Goal: Transaction & Acquisition: Purchase product/service

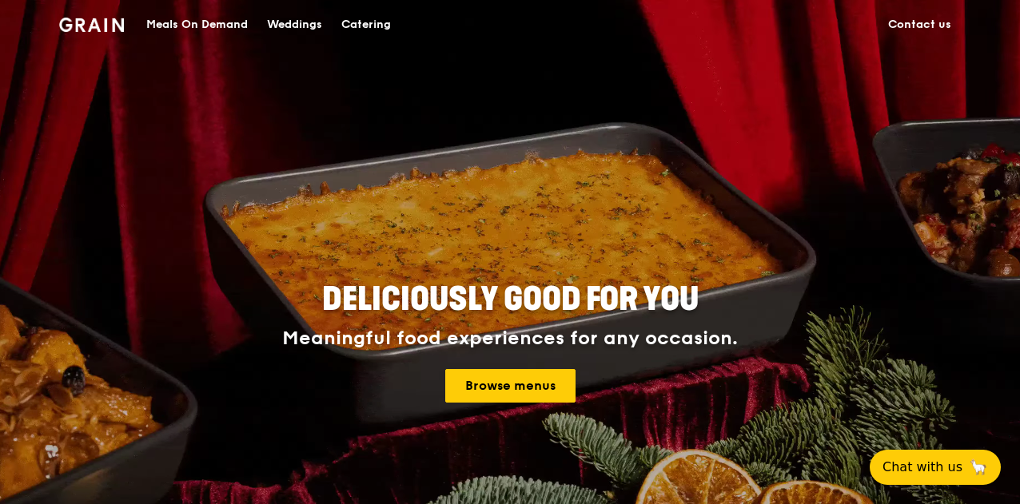
click at [616, 311] on span "Deliciously good for you" at bounding box center [510, 300] width 376 height 38
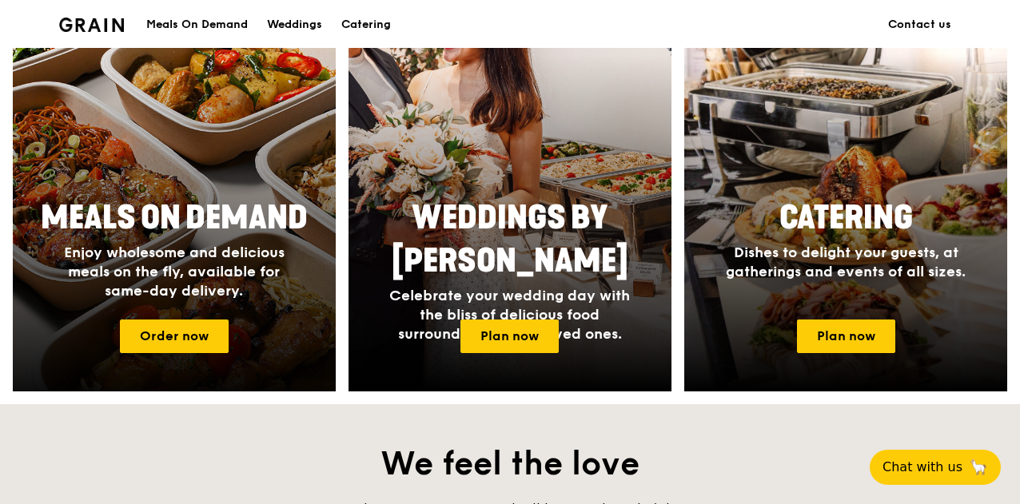
scroll to position [719, 0]
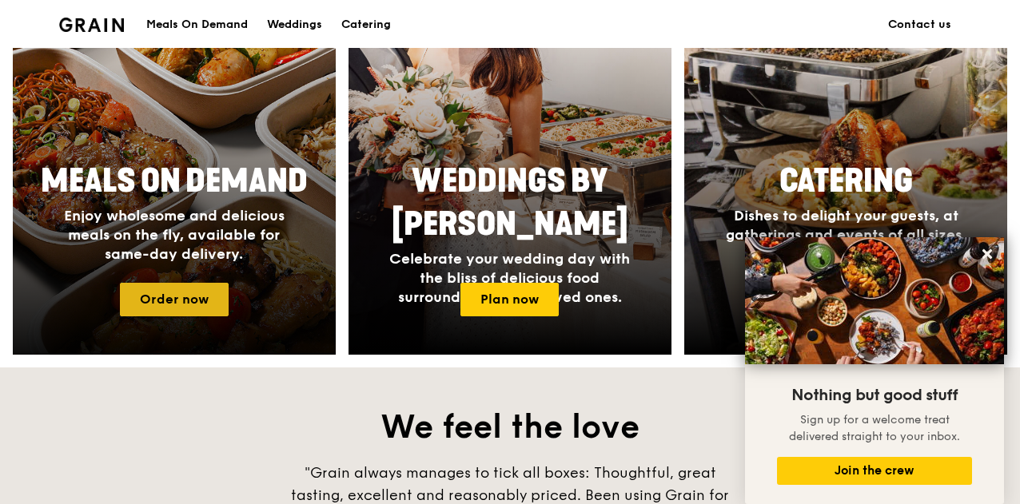
click at [193, 287] on link "Order now" at bounding box center [174, 300] width 109 height 34
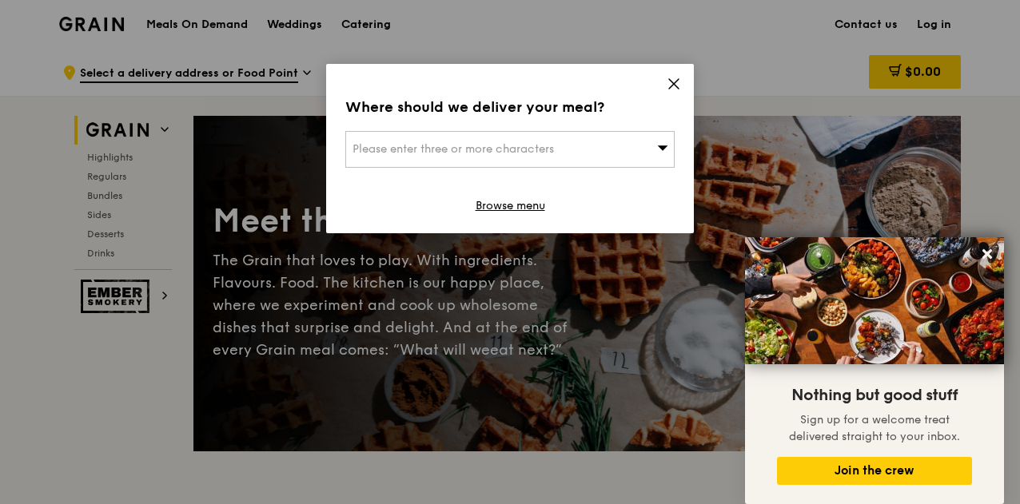
click at [676, 79] on icon at bounding box center [674, 84] width 14 height 14
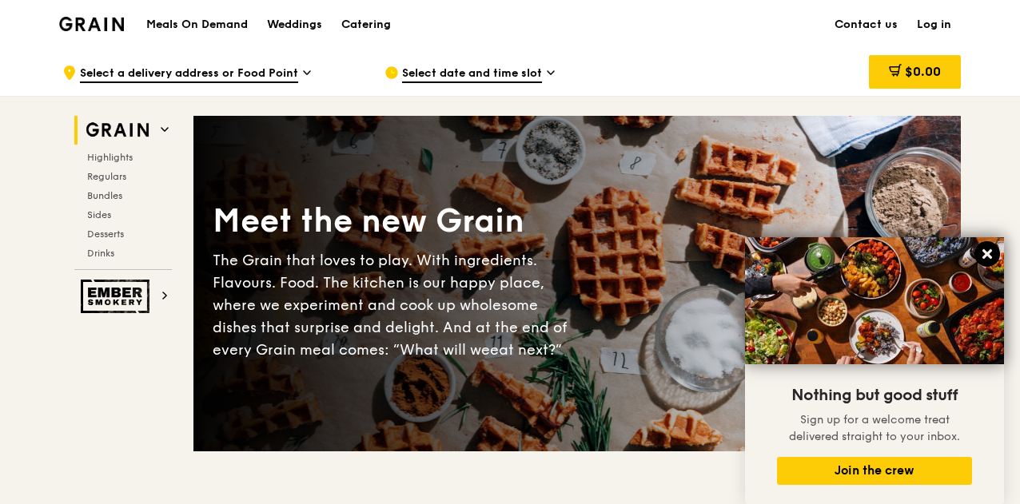
click at [982, 247] on button at bounding box center [987, 254] width 26 height 26
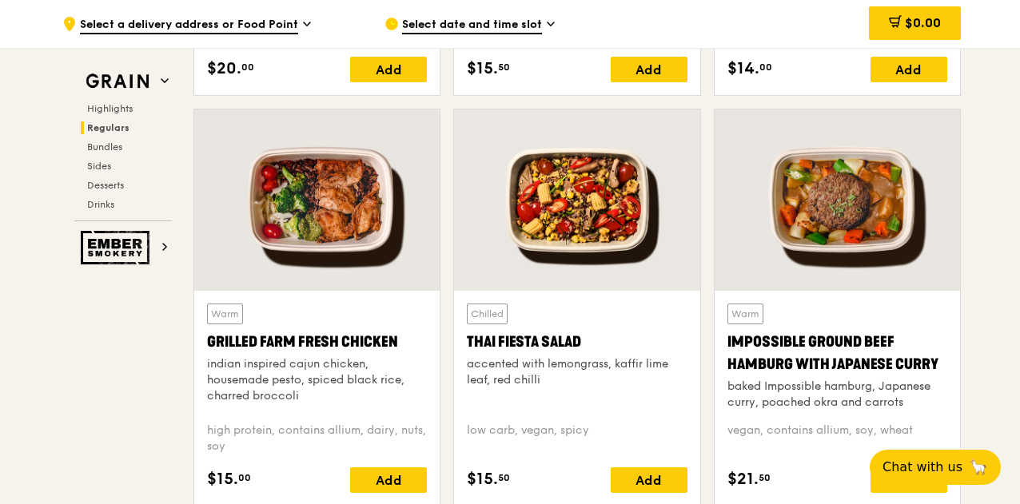
scroll to position [1758, 0]
